Goal: Information Seeking & Learning: Compare options

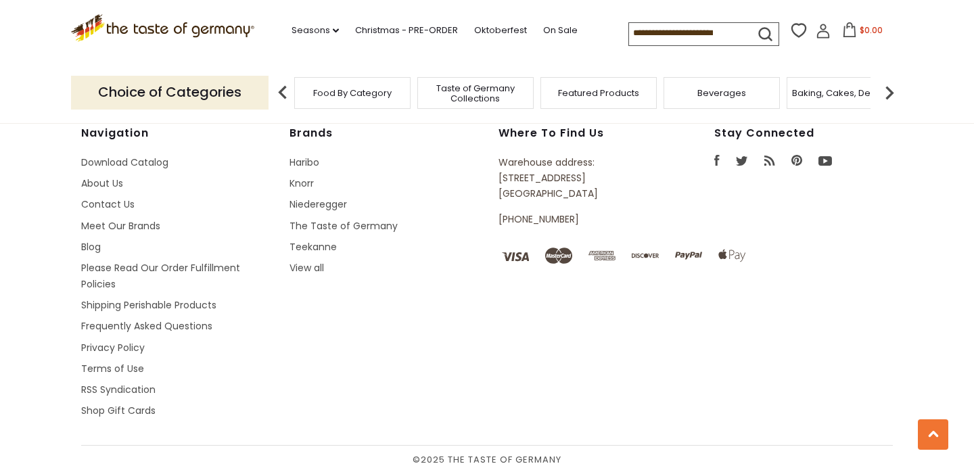
scroll to position [3486, 0]
click at [309, 181] on link "Knorr" at bounding box center [301, 185] width 24 height 14
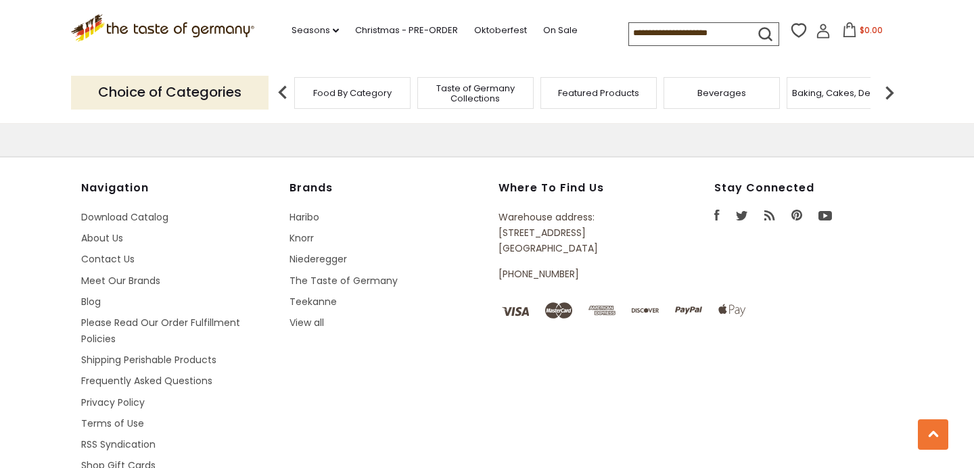
scroll to position [3476, 0]
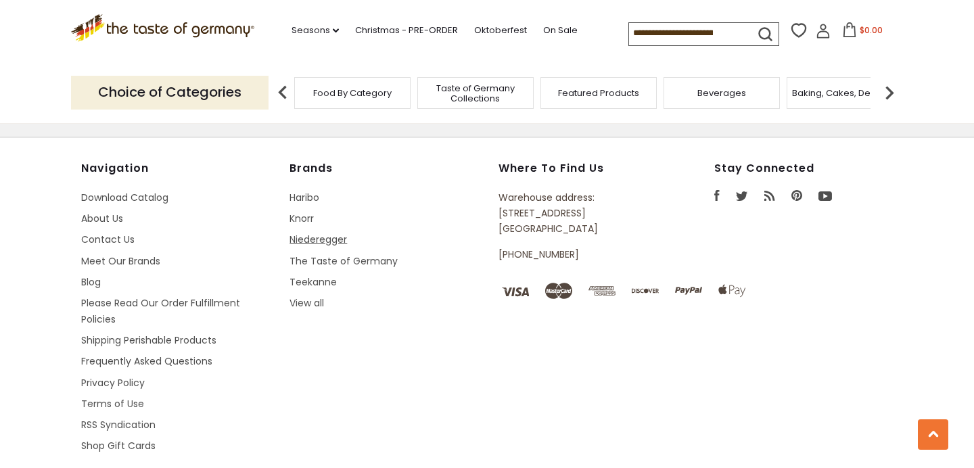
click at [314, 233] on link "Niederegger" at bounding box center [317, 240] width 57 height 14
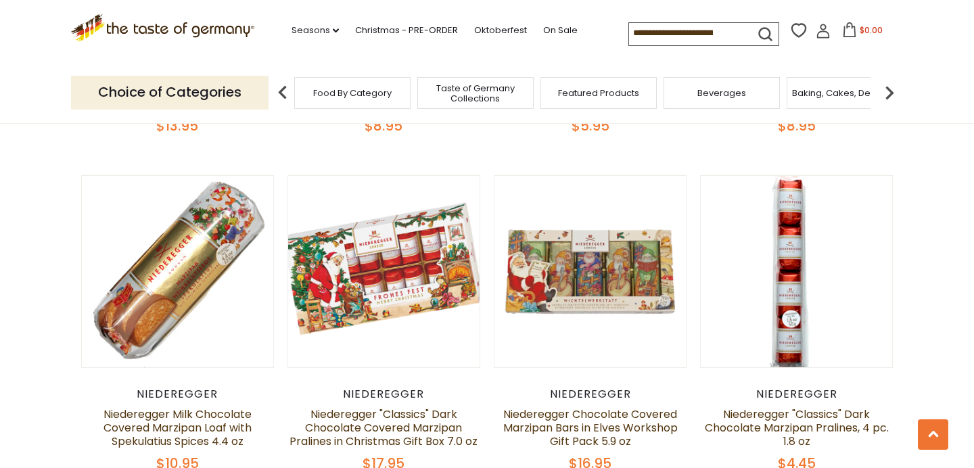
scroll to position [1372, 0]
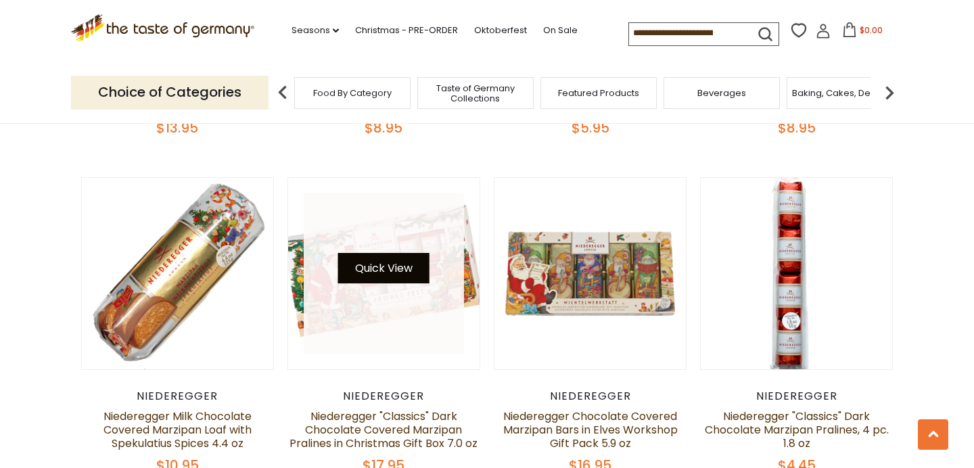
click at [359, 271] on button "Quick View" at bounding box center [383, 268] width 91 height 30
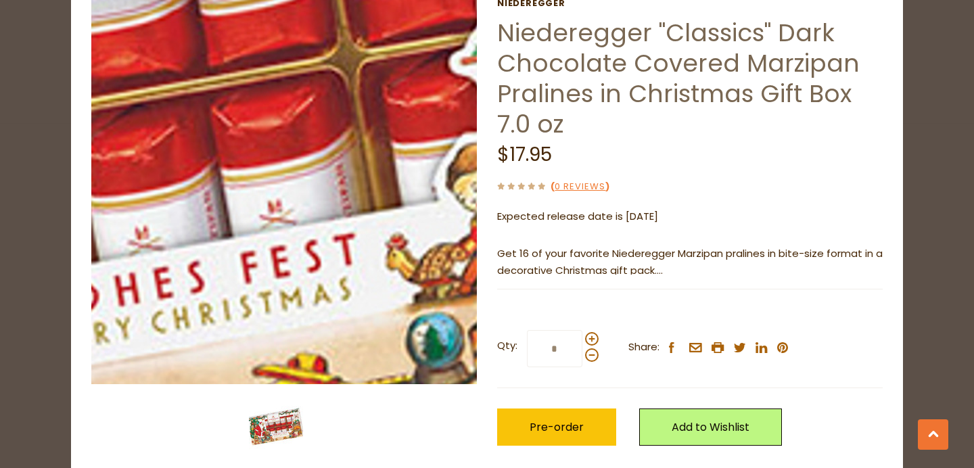
scroll to position [76, 0]
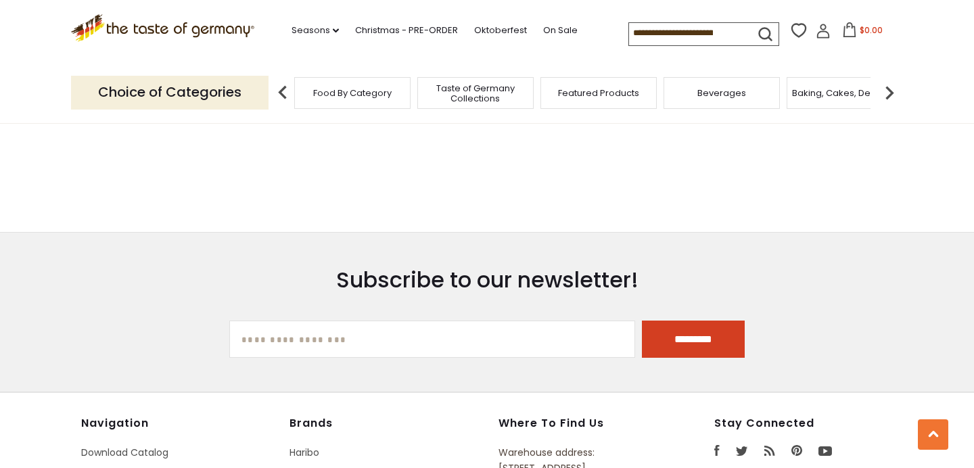
scroll to position [3476, 0]
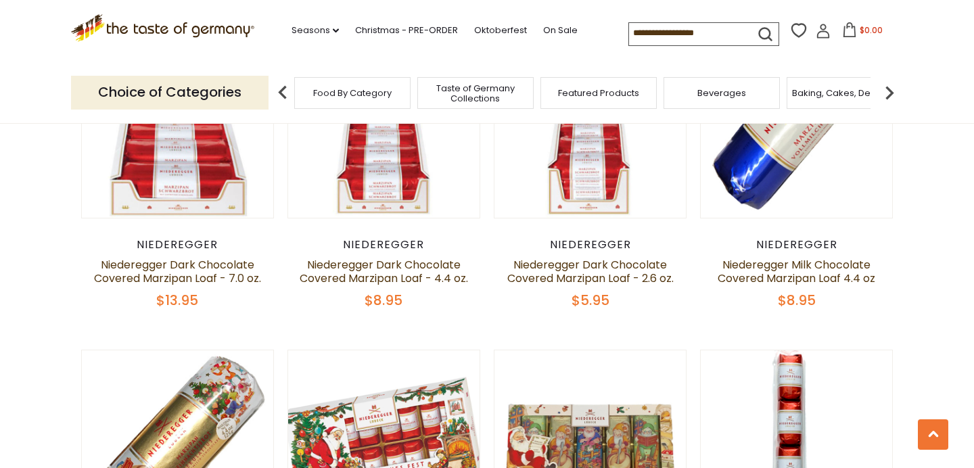
scroll to position [1188, 0]
